Goal: Information Seeking & Learning: Check status

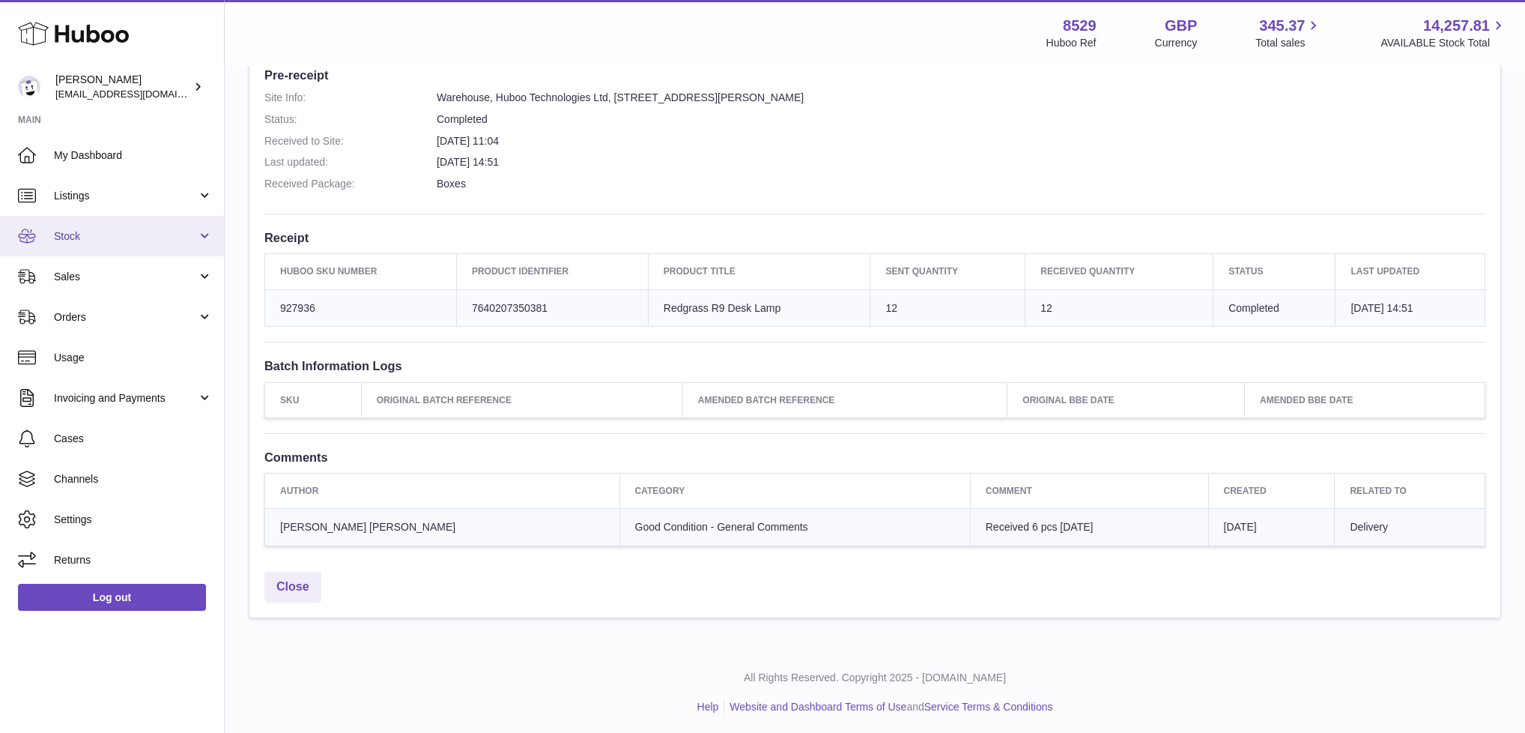
click at [93, 234] on span "Stock" at bounding box center [125, 236] width 143 height 14
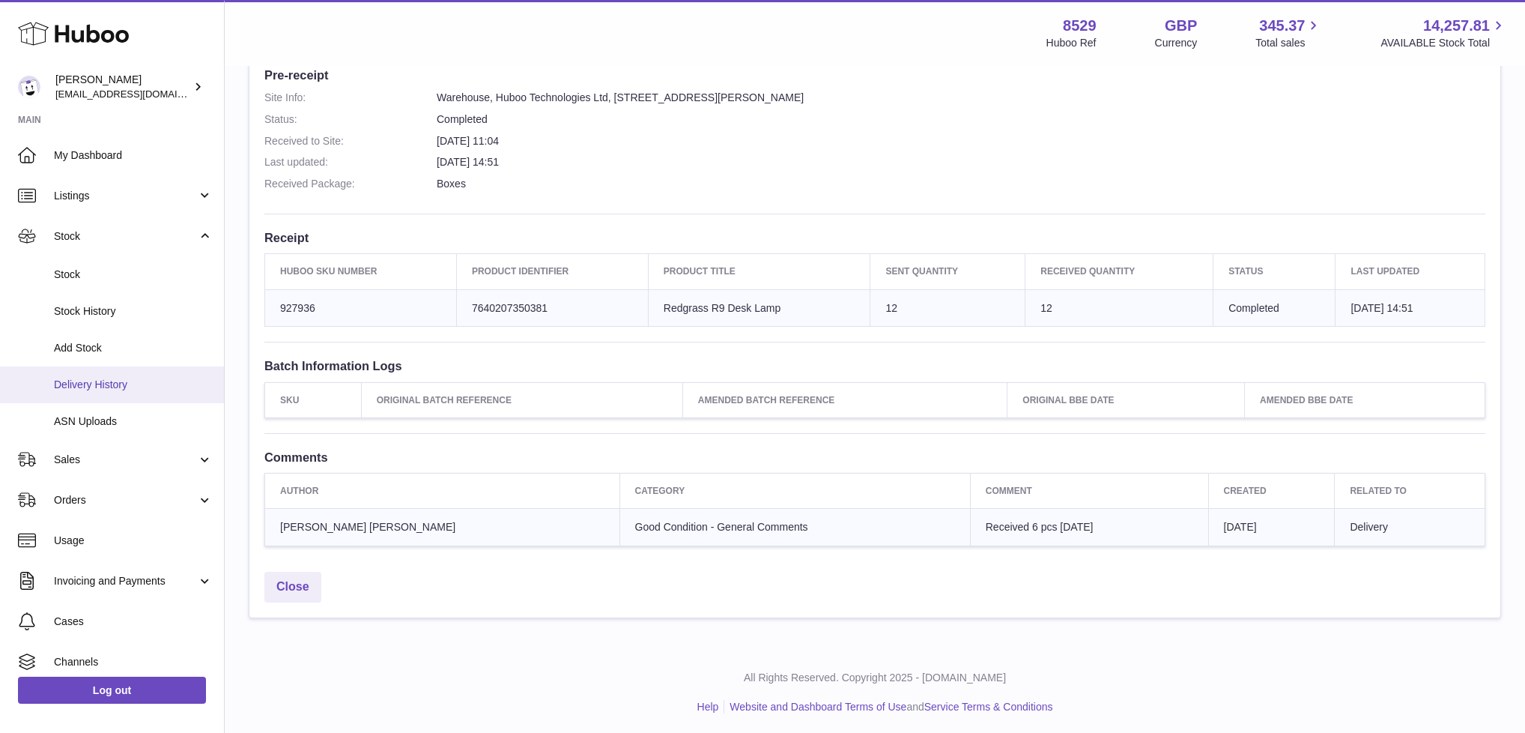
click at [98, 375] on link "Delivery History" at bounding box center [112, 384] width 224 height 37
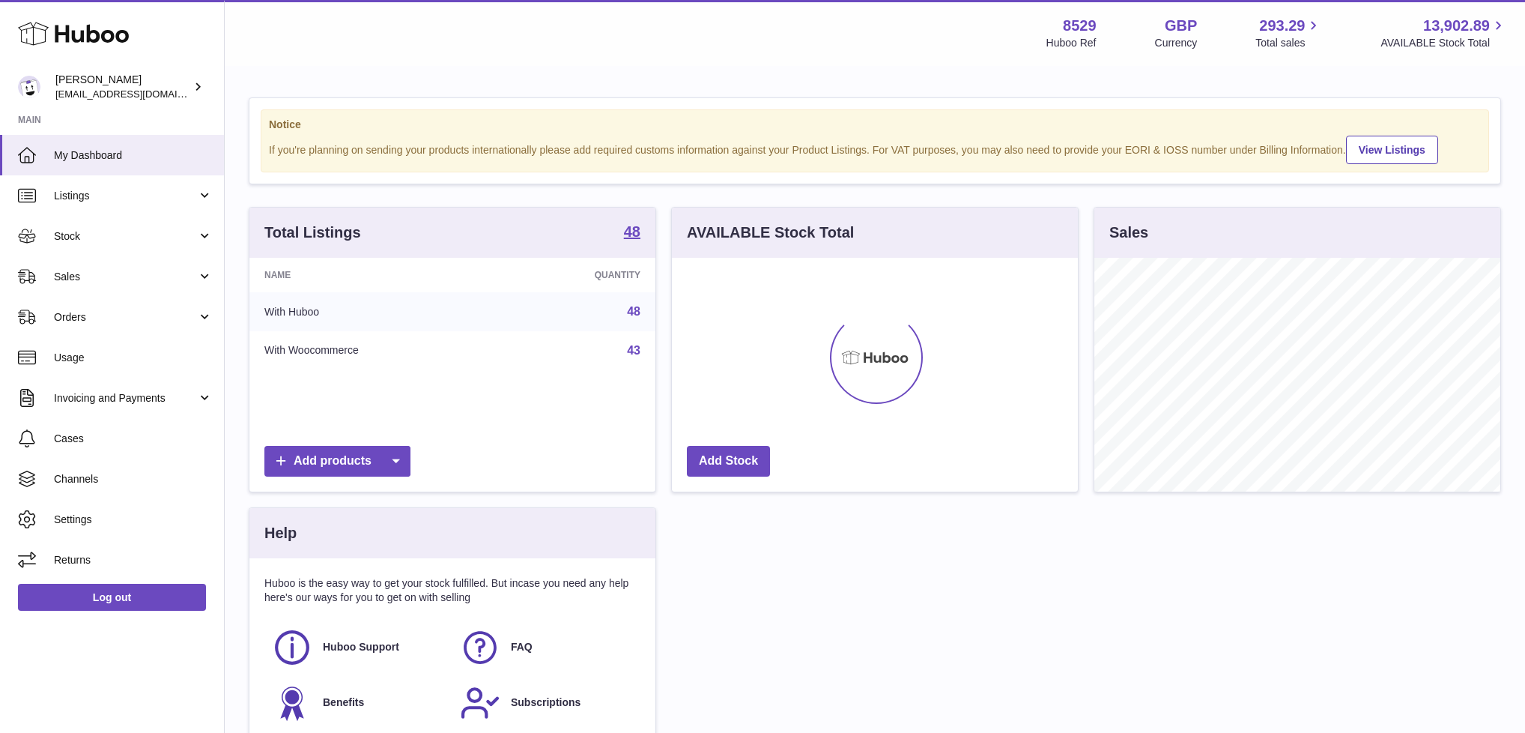
scroll to position [234, 406]
click at [70, 240] on span "Stock" at bounding box center [125, 236] width 143 height 14
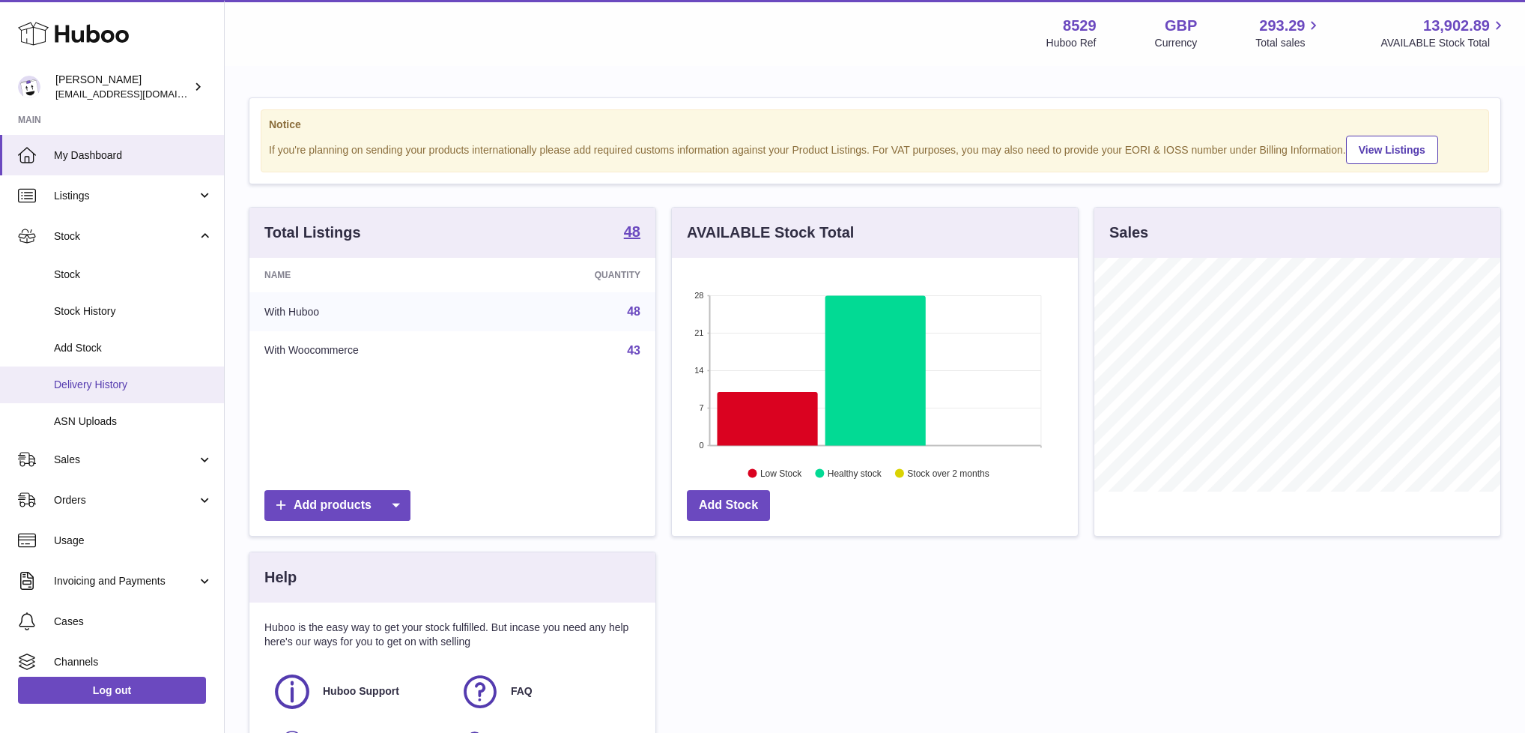
click at [106, 391] on link "Delivery History" at bounding box center [112, 384] width 224 height 37
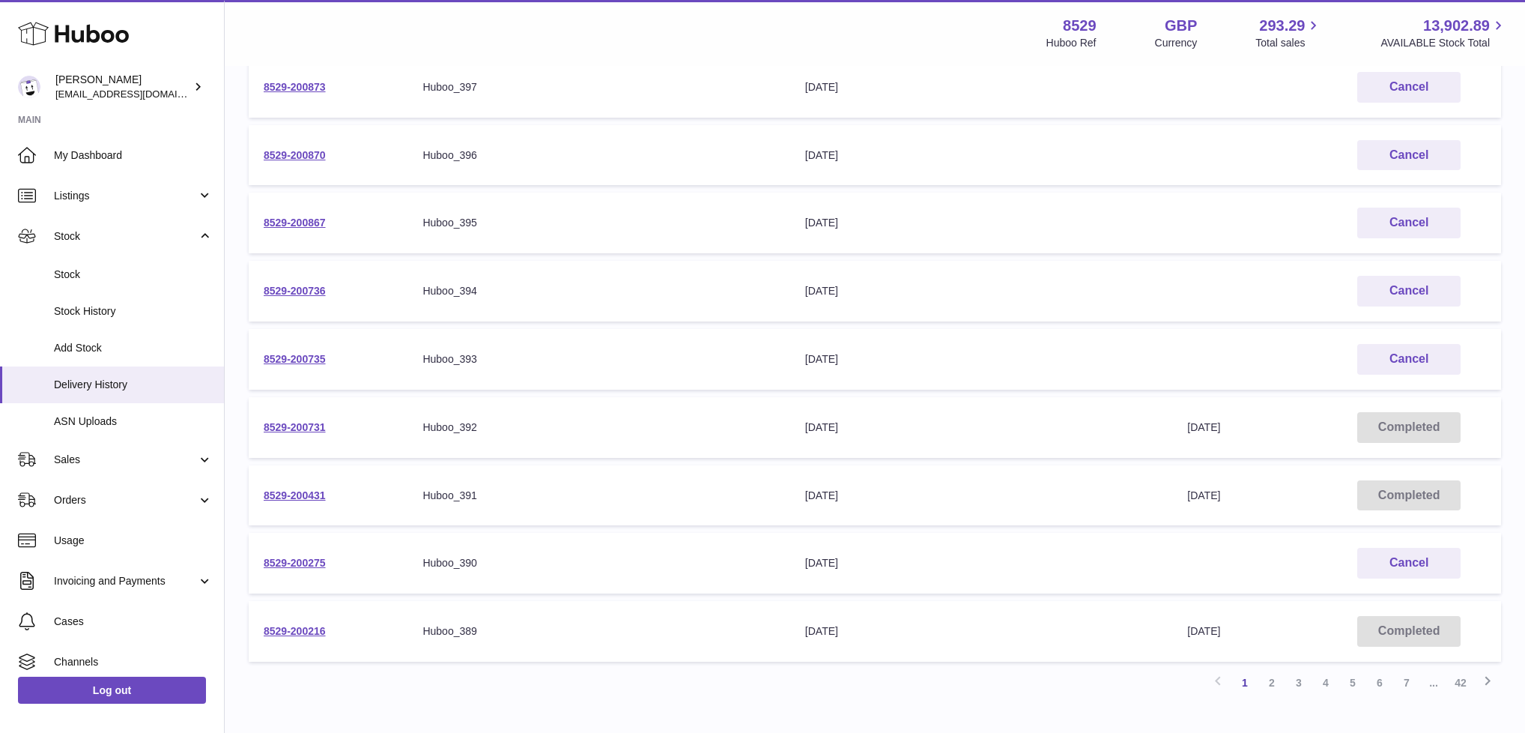
scroll to position [315, 0]
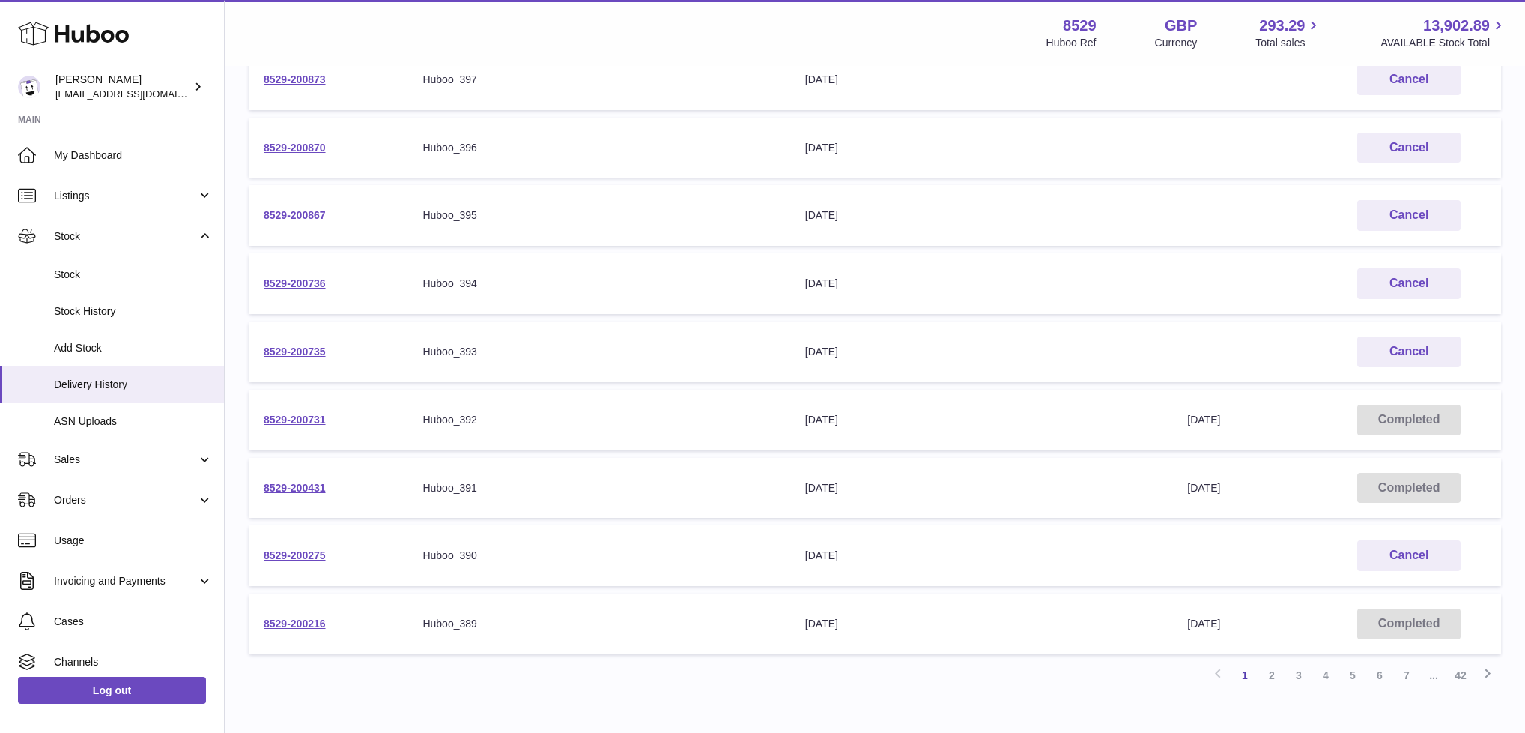
click at [0, 0] on div "Huboo Fabrice Massad admin@redgrass.ch Main My Dashboard Listings Not with Hubo…" at bounding box center [762, 251] width 1525 height 1133
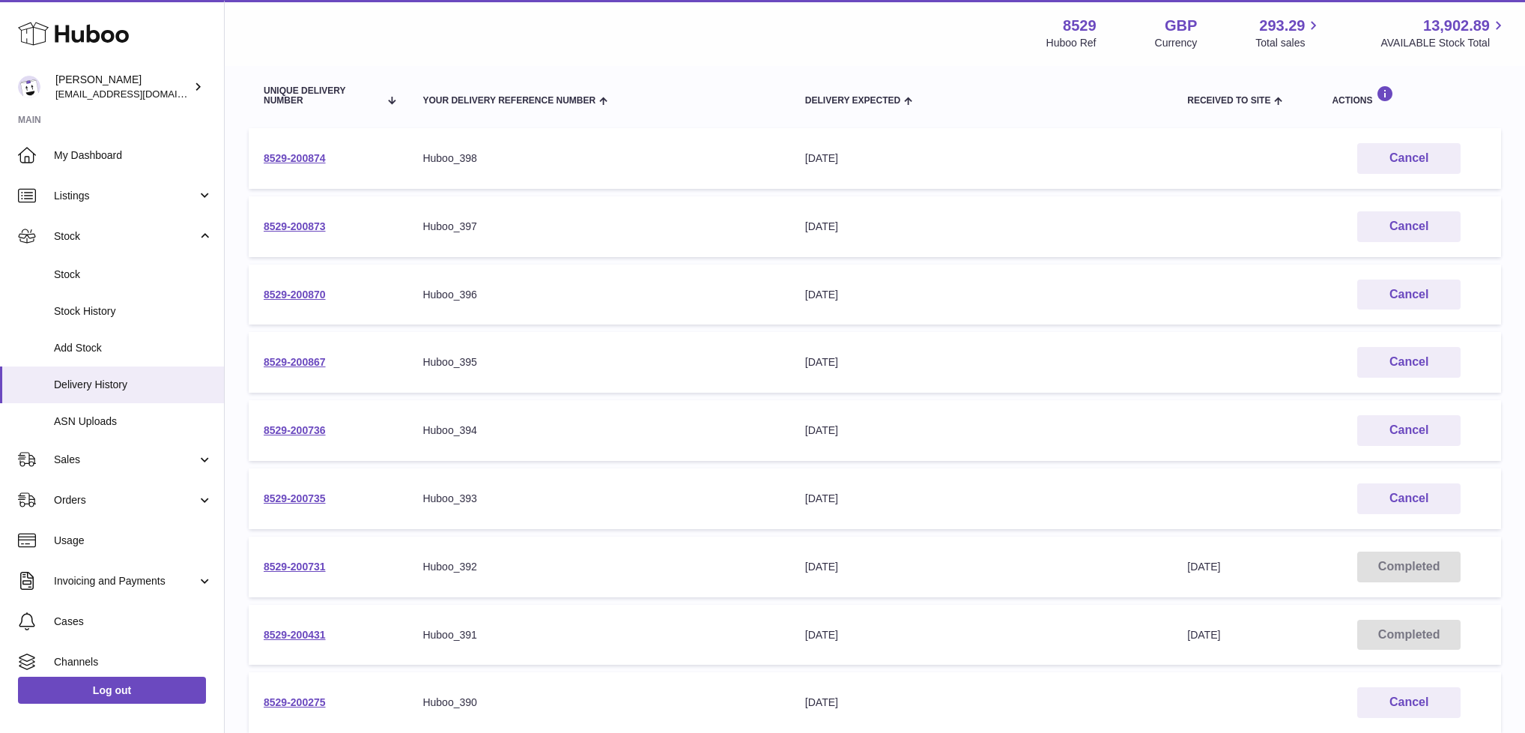
scroll to position [55, 0]
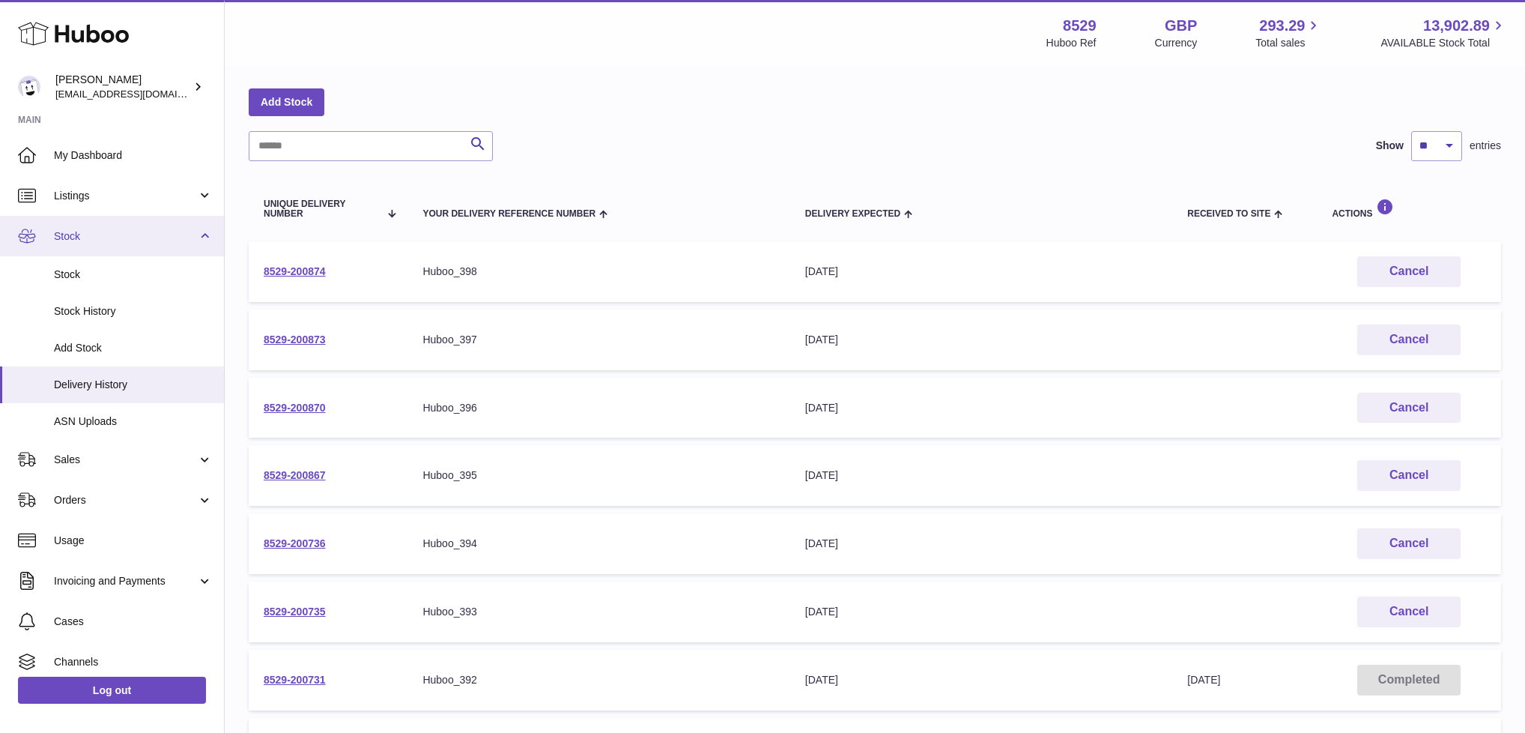
click at [115, 236] on span "Stock" at bounding box center [125, 236] width 143 height 14
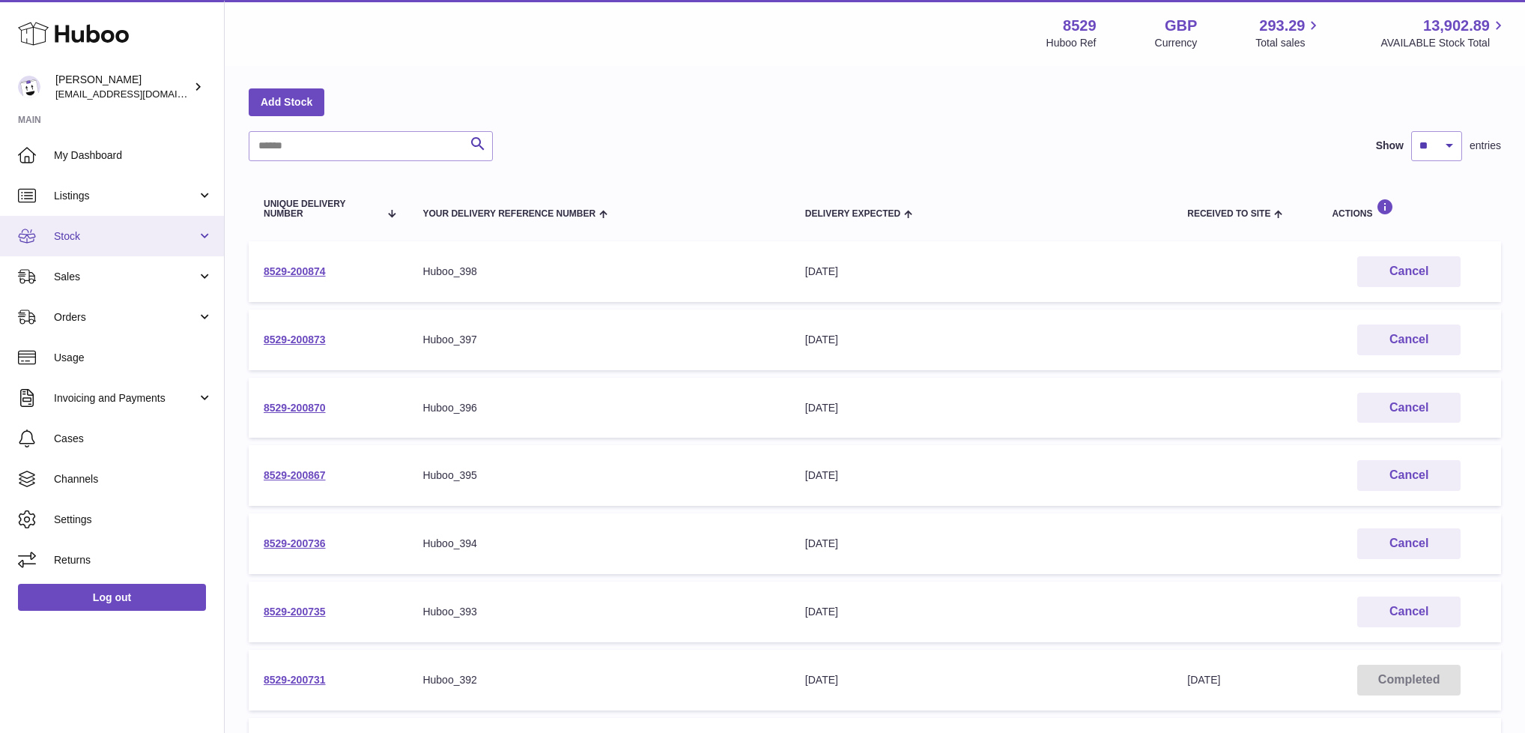
click at [115, 236] on span "Stock" at bounding box center [125, 236] width 143 height 14
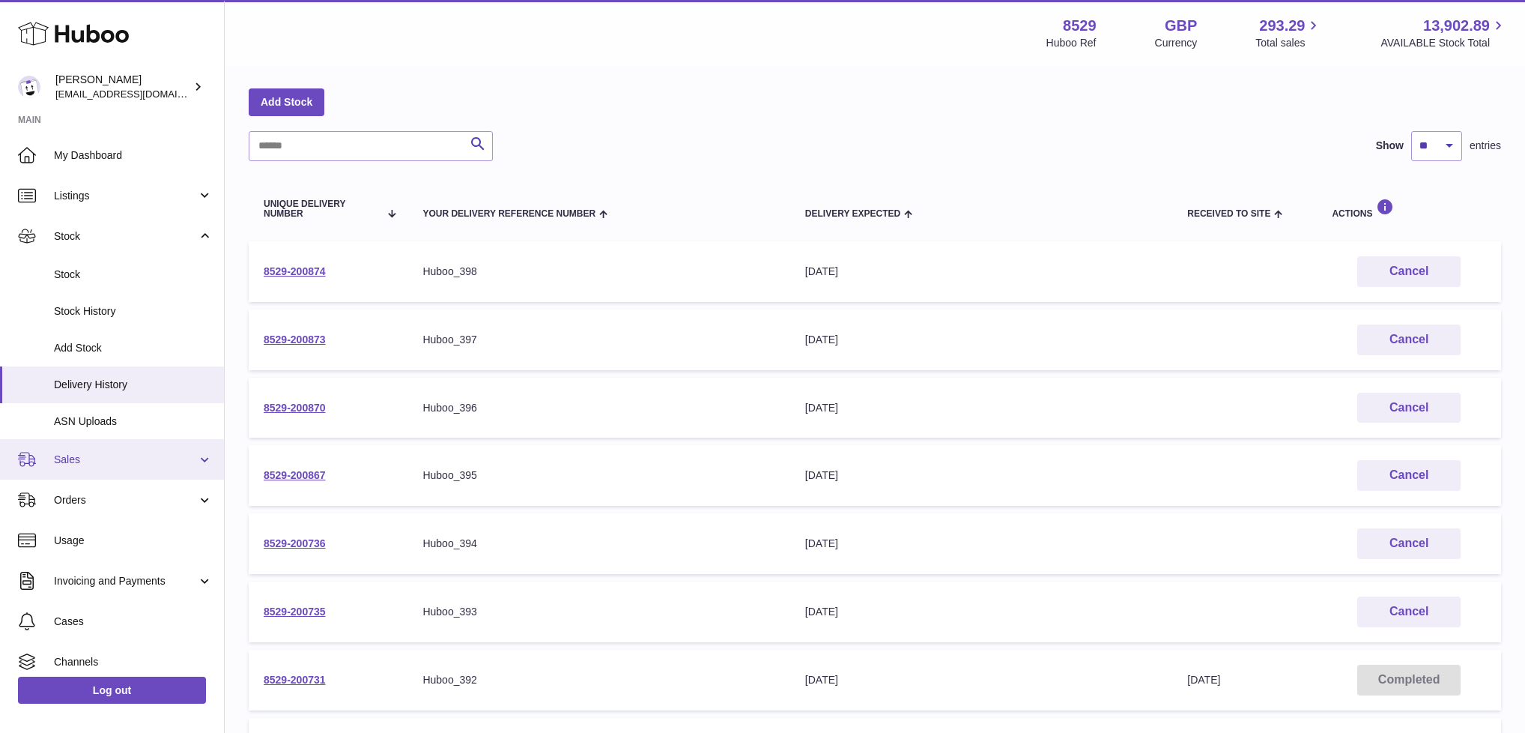
click at [116, 467] on link "Sales" at bounding box center [112, 459] width 224 height 40
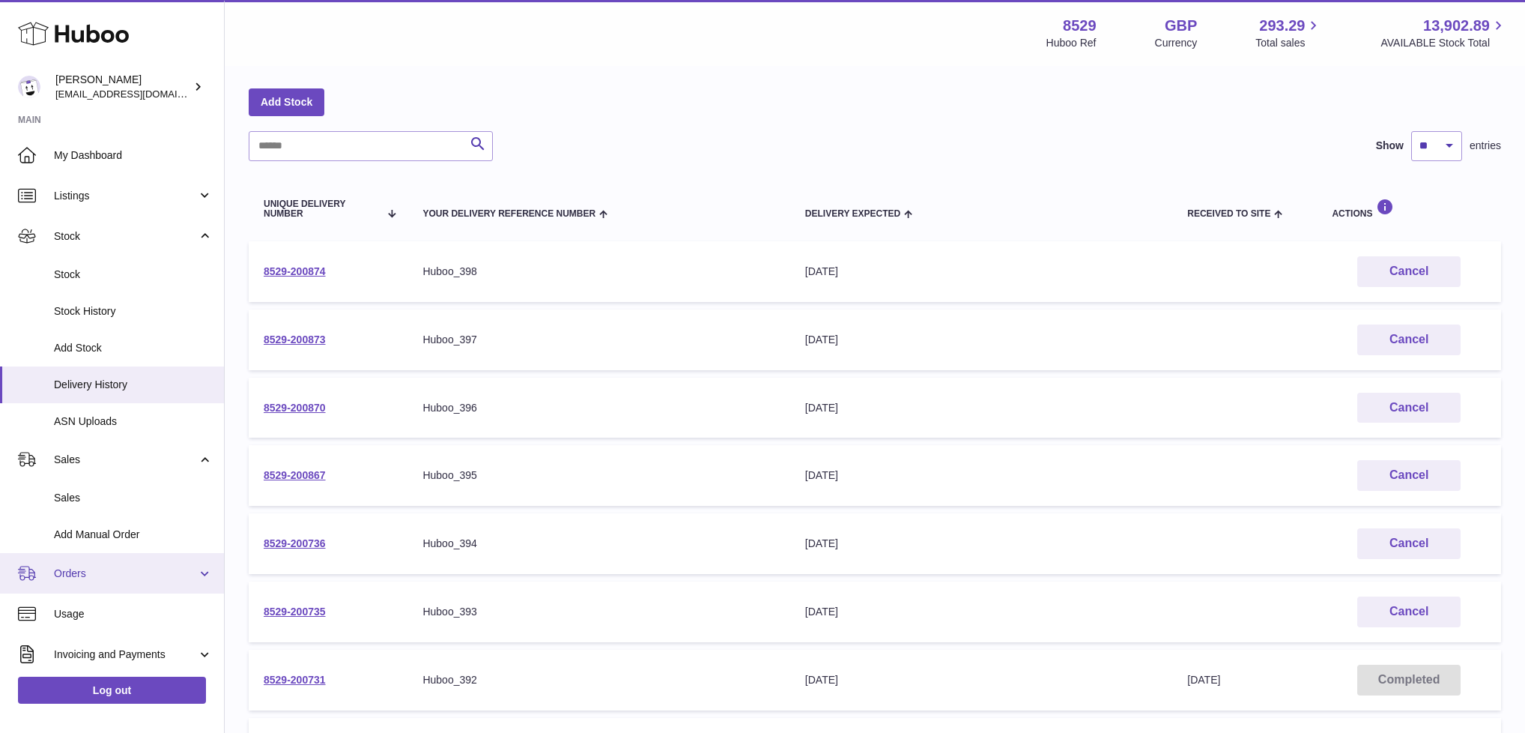
click at [121, 575] on span "Orders" at bounding box center [125, 573] width 143 height 14
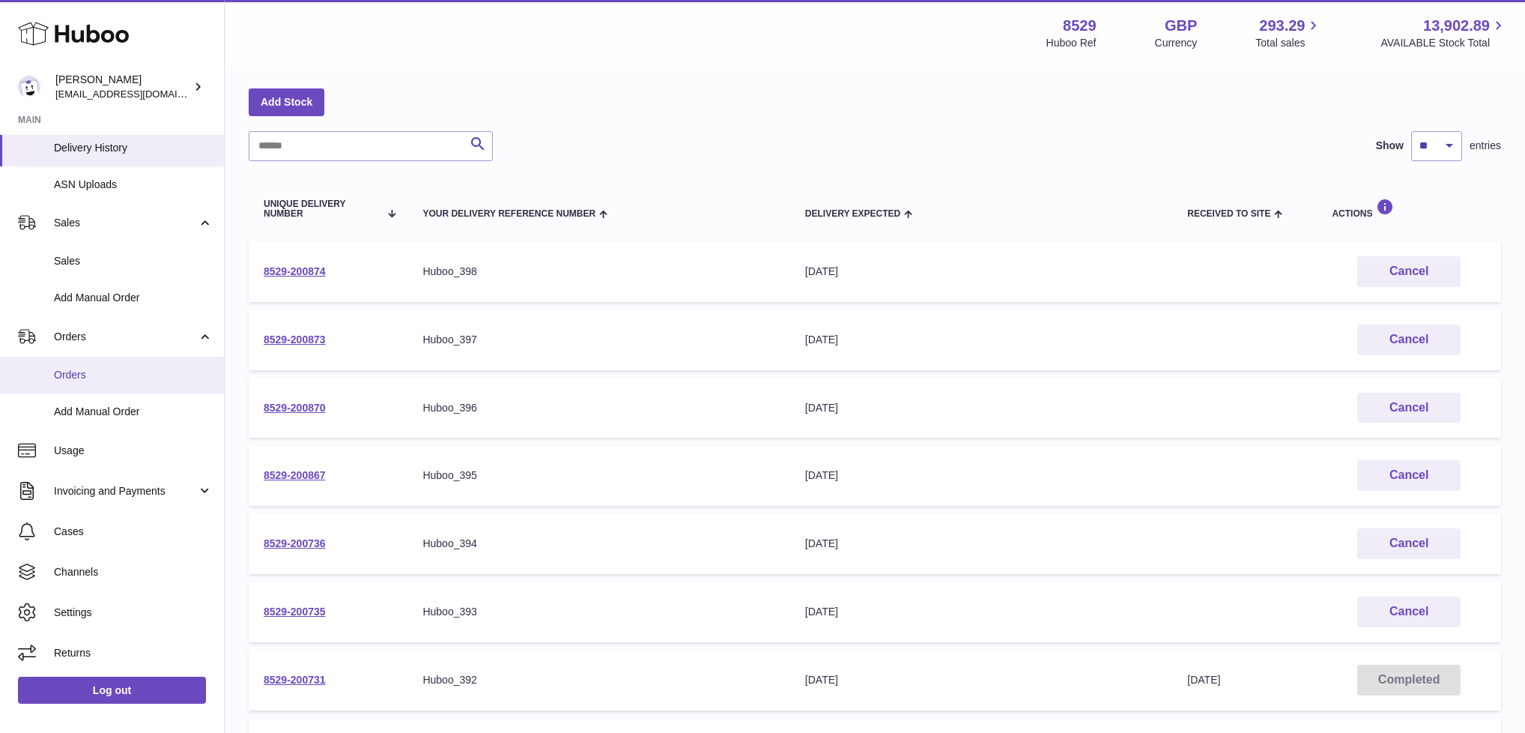
scroll to position [205, 0]
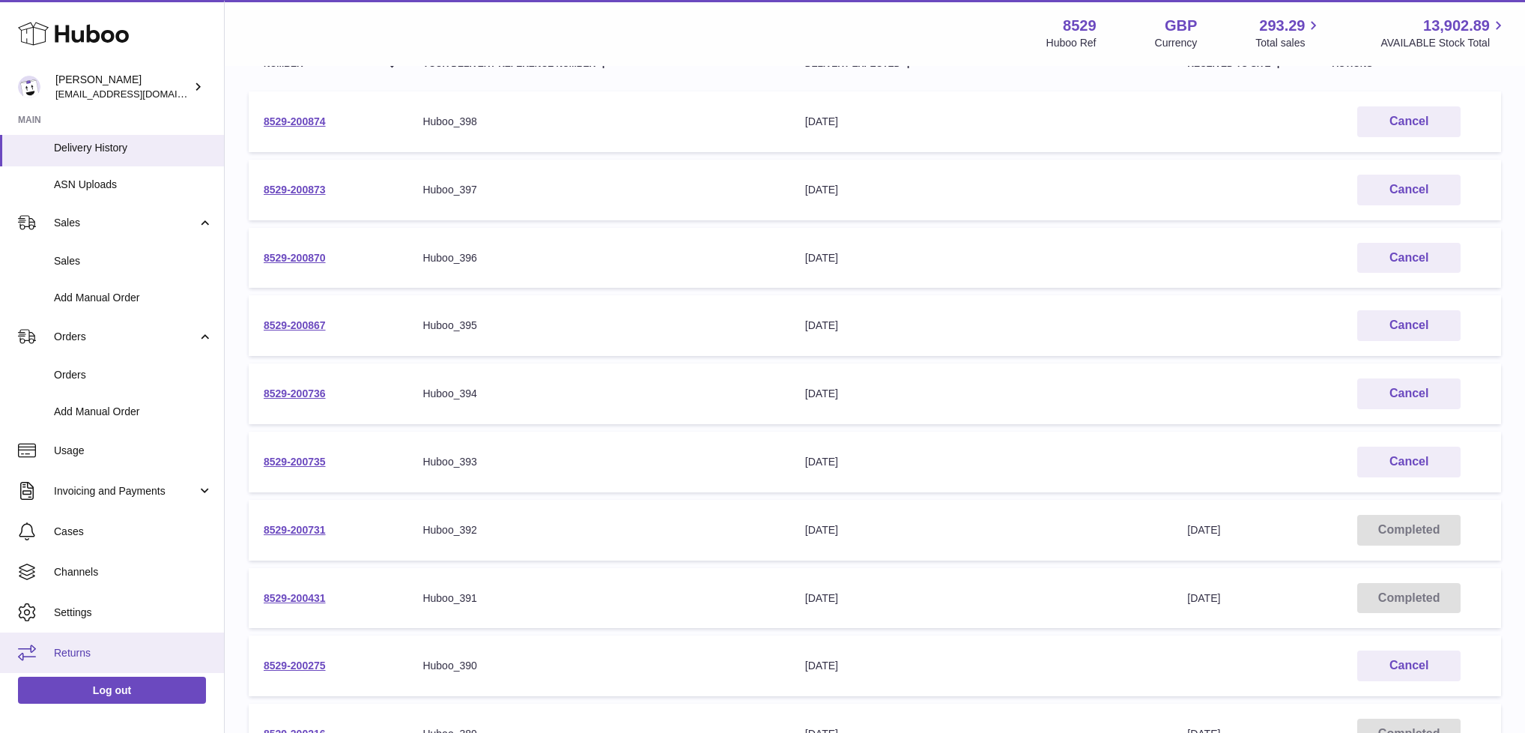
click at [130, 646] on span "Returns" at bounding box center [133, 653] width 159 height 14
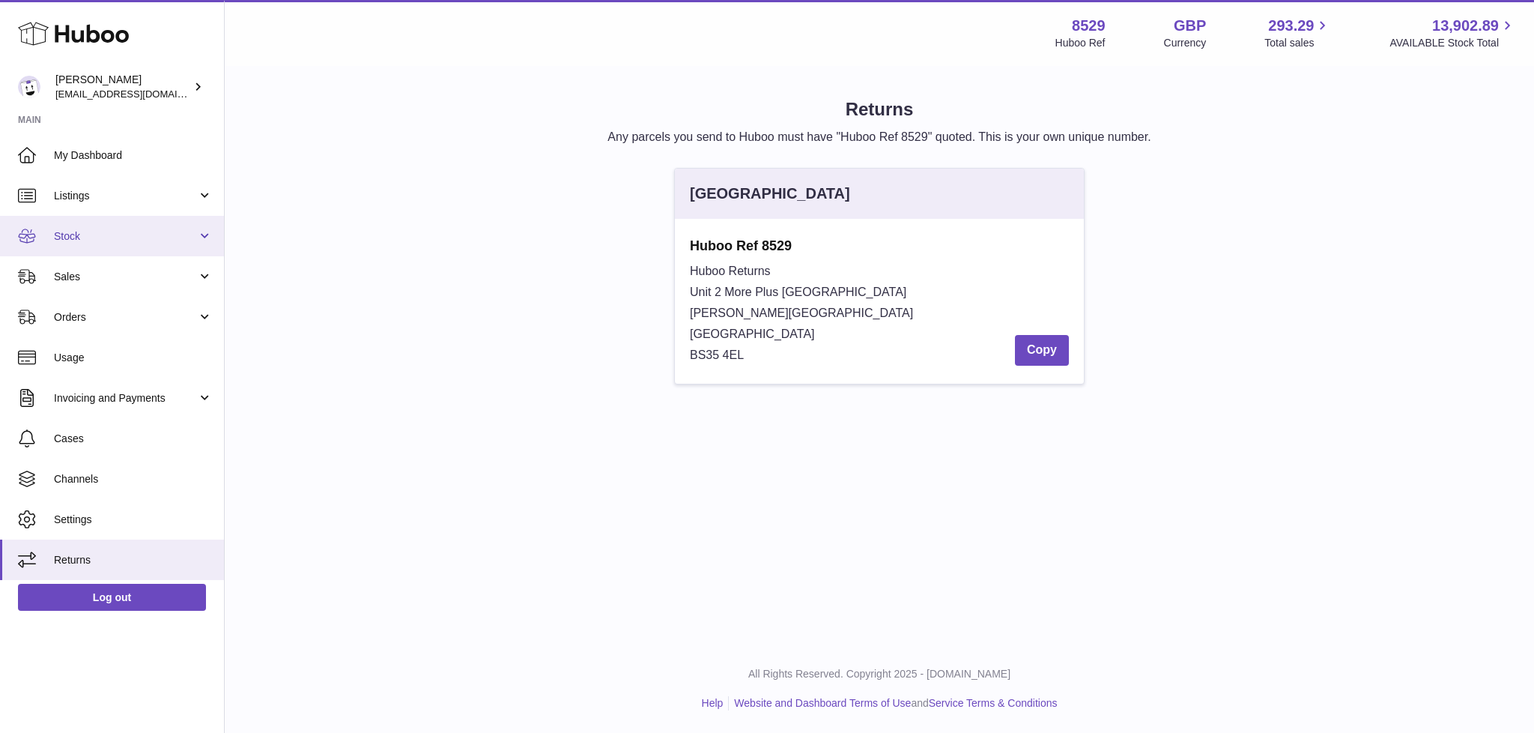
click at [108, 229] on span "Stock" at bounding box center [125, 236] width 143 height 14
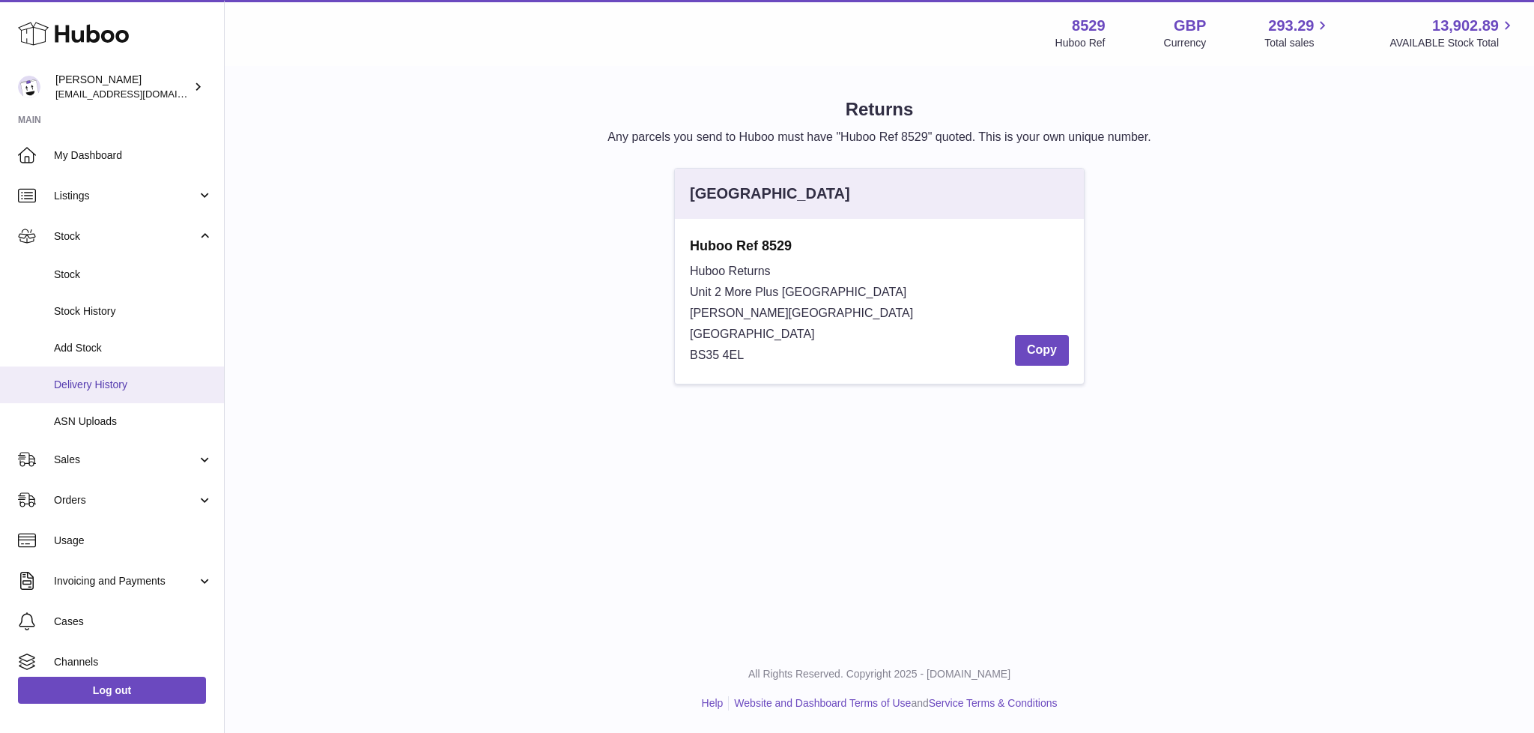
click at [98, 390] on span "Delivery History" at bounding box center [133, 385] width 159 height 14
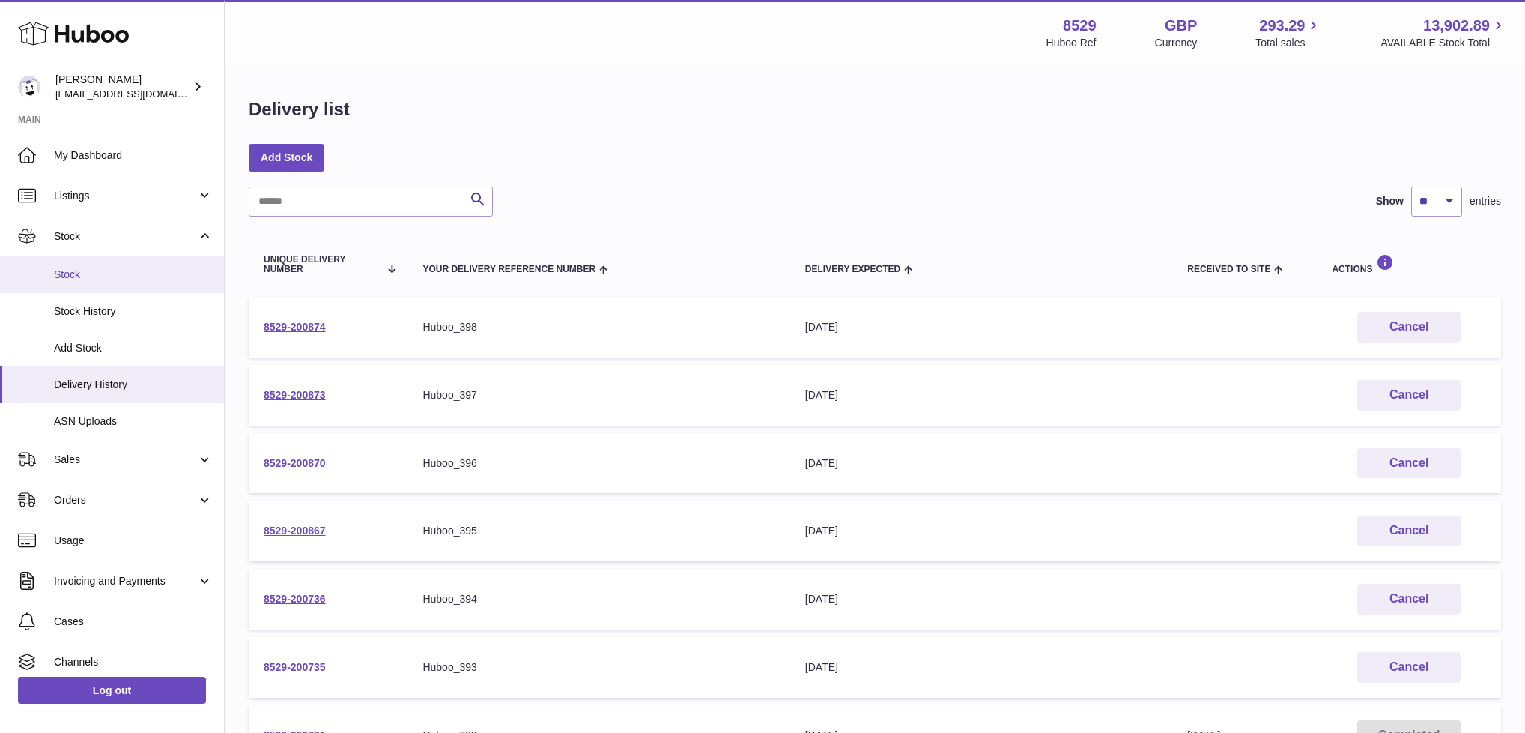
click at [96, 284] on link "Stock" at bounding box center [112, 274] width 224 height 37
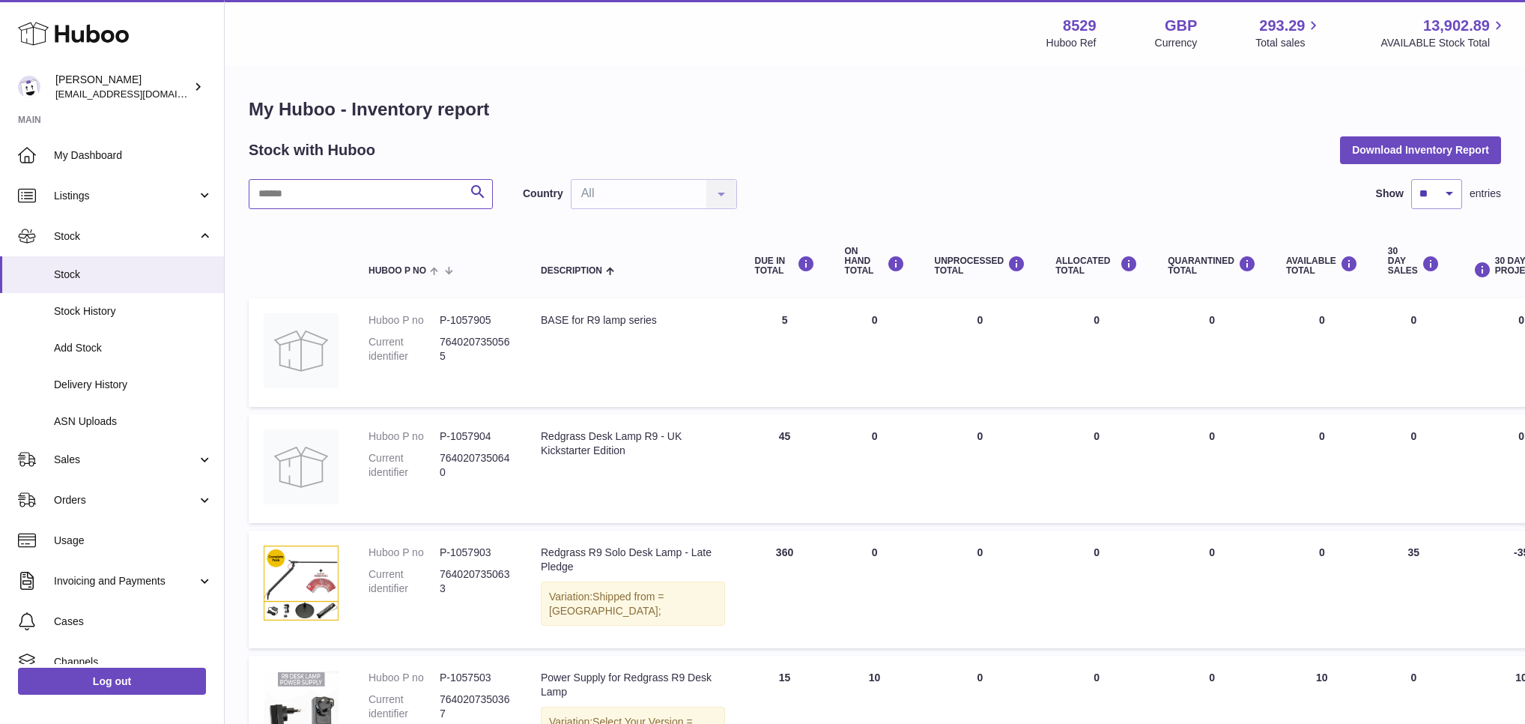
click at [409, 197] on input "text" at bounding box center [371, 194] width 244 height 30
paste input "******"
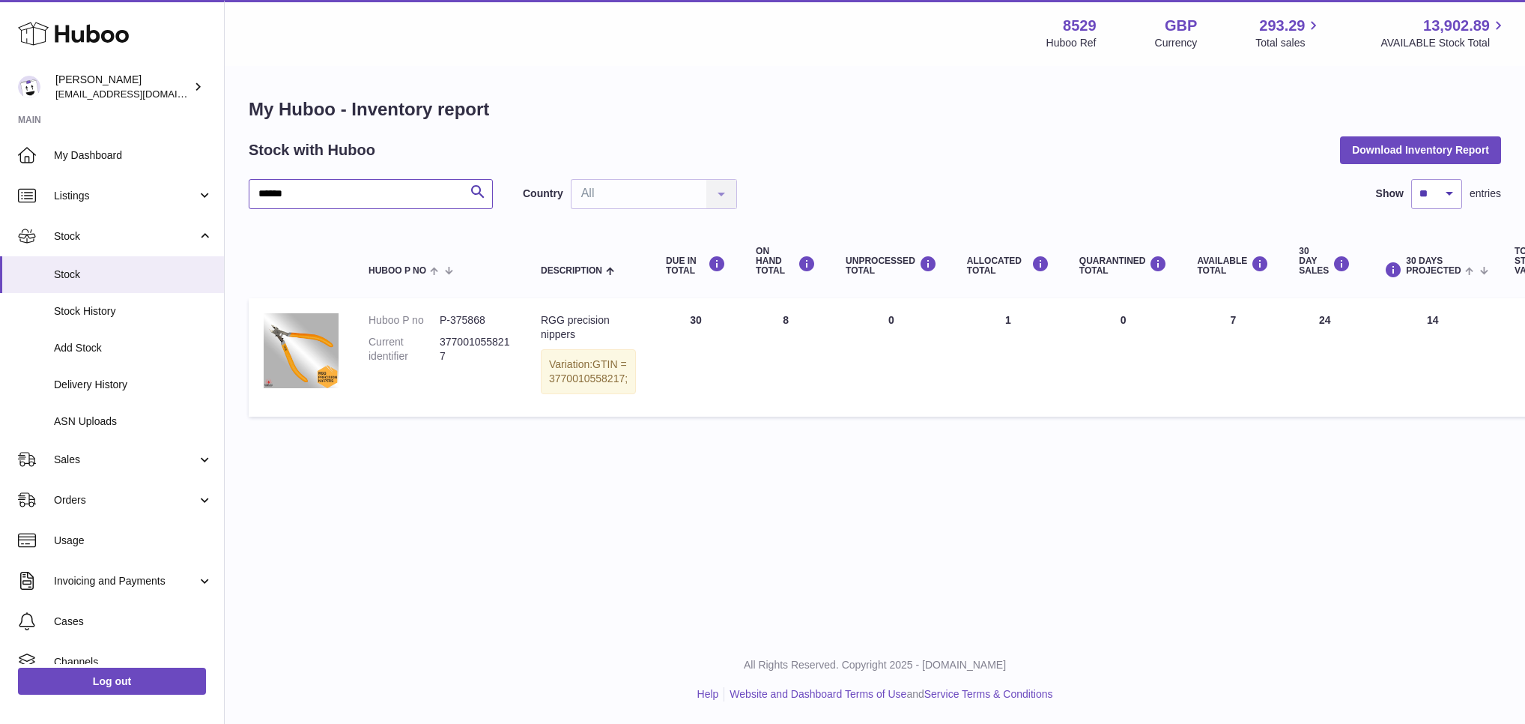
type input "******"
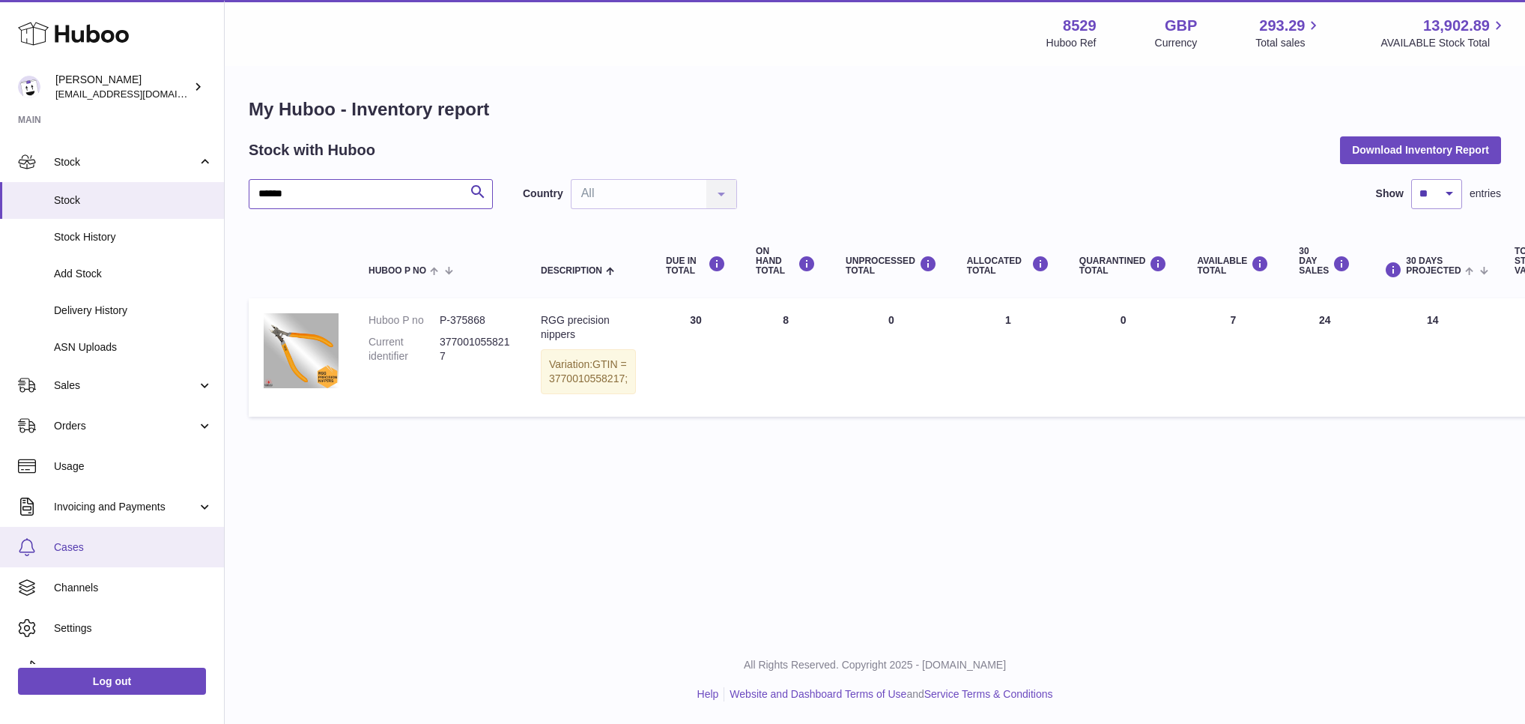
scroll to position [90, 0]
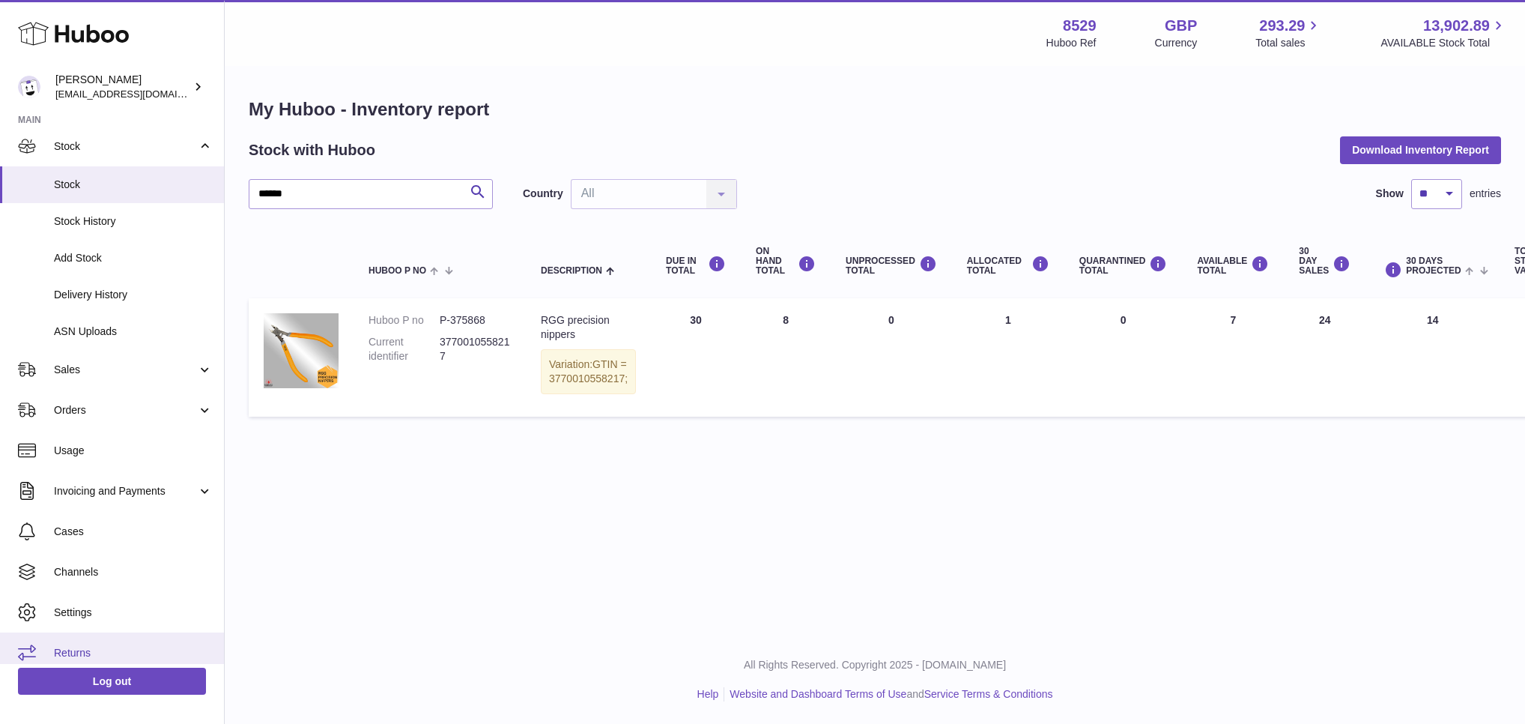
click at [65, 653] on span "Returns" at bounding box center [133, 653] width 159 height 14
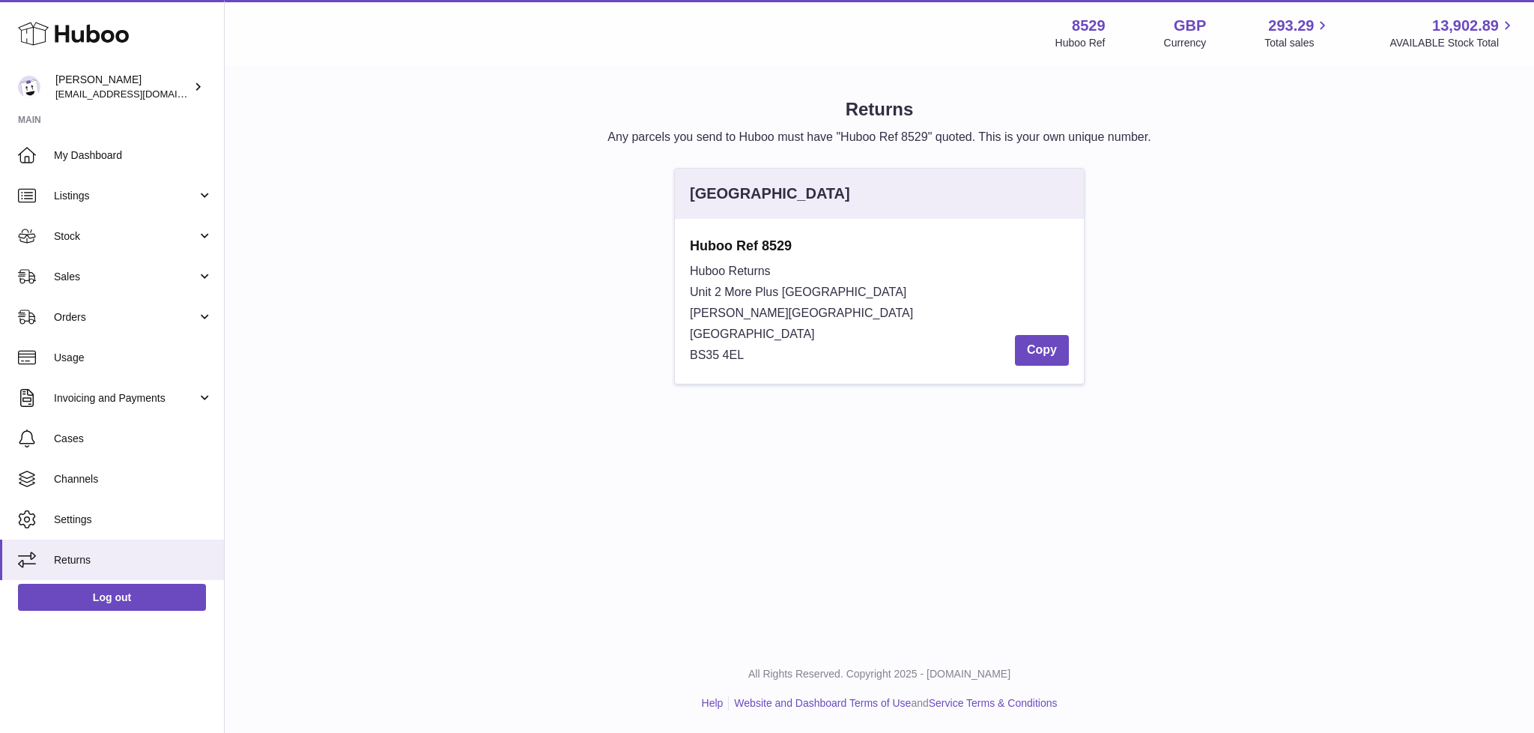
click at [519, 314] on div "United Kingdom Huboo Ref 8529 Huboo Returns Unit 2 More Plus Central Park Hudso…" at bounding box center [879, 283] width 1277 height 231
click at [135, 223] on link "Stock" at bounding box center [112, 236] width 224 height 40
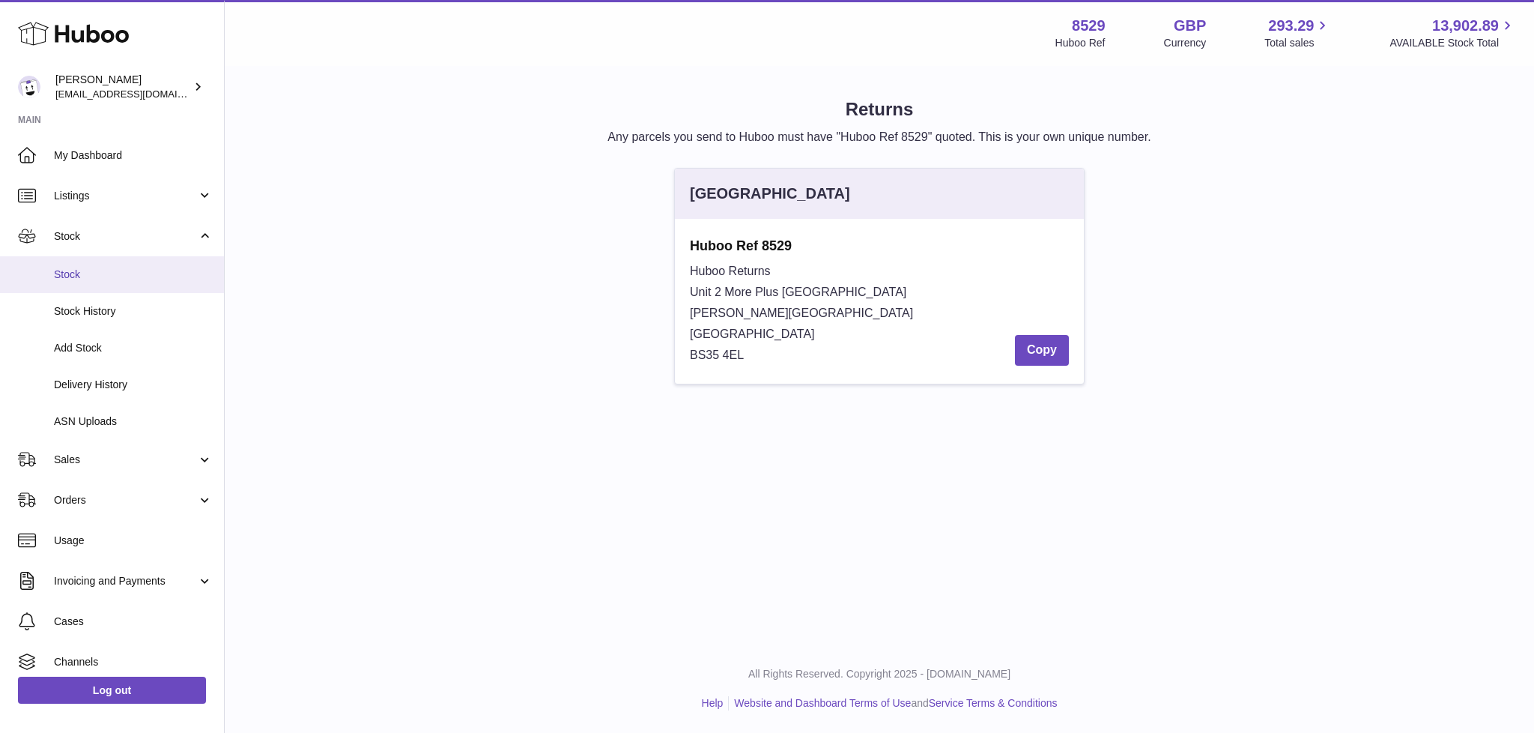
click at [103, 278] on span "Stock" at bounding box center [133, 274] width 159 height 14
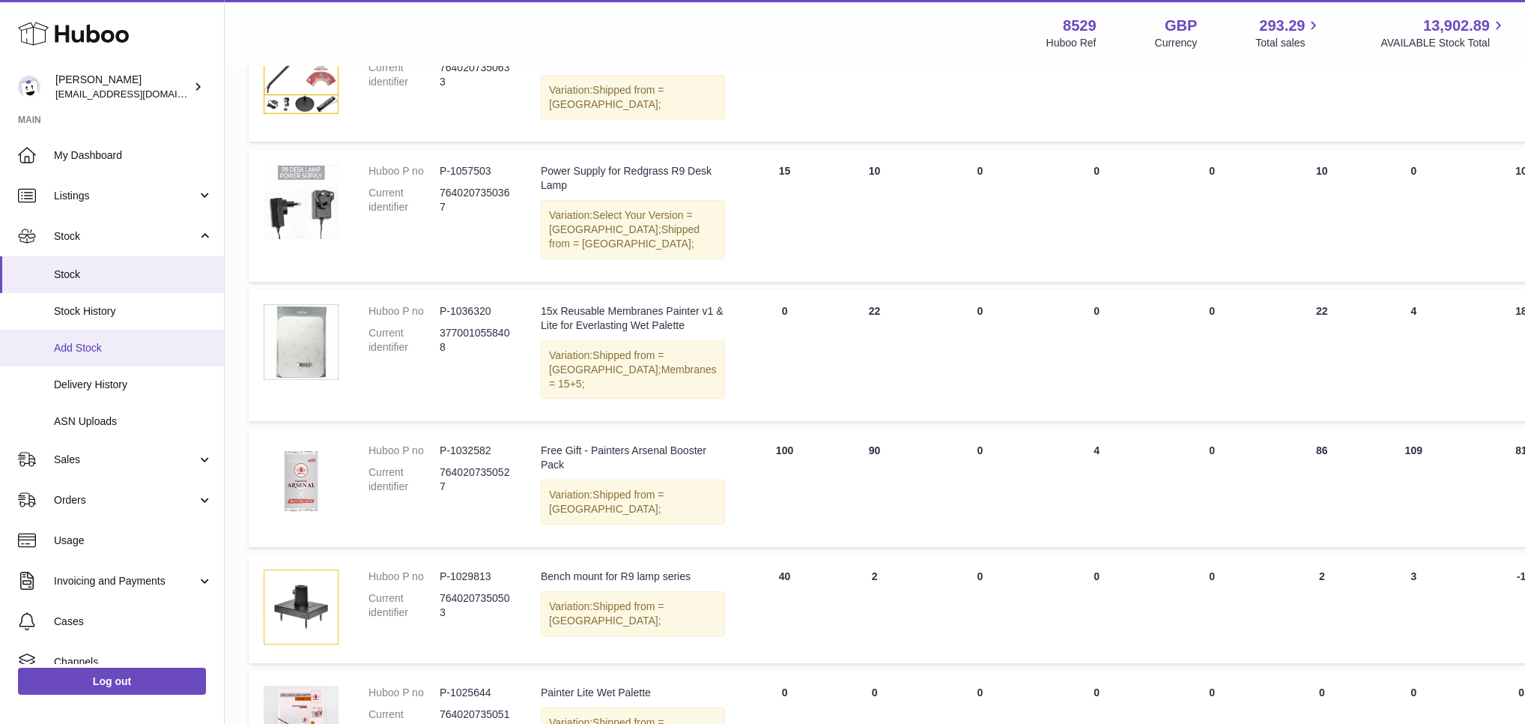
scroll to position [378, 0]
